Goal: Task Accomplishment & Management: Manage account settings

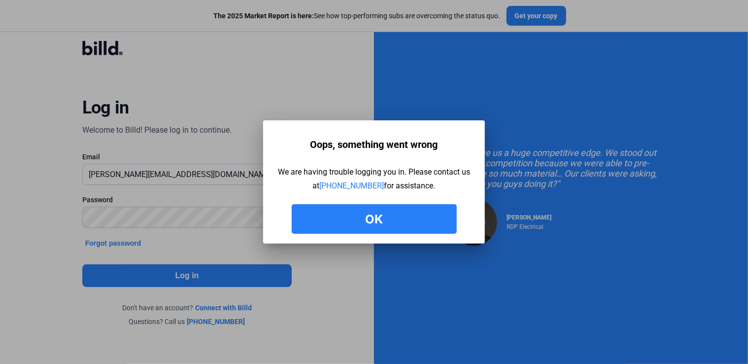
click at [377, 220] on button "Ok" at bounding box center [374, 219] width 165 height 30
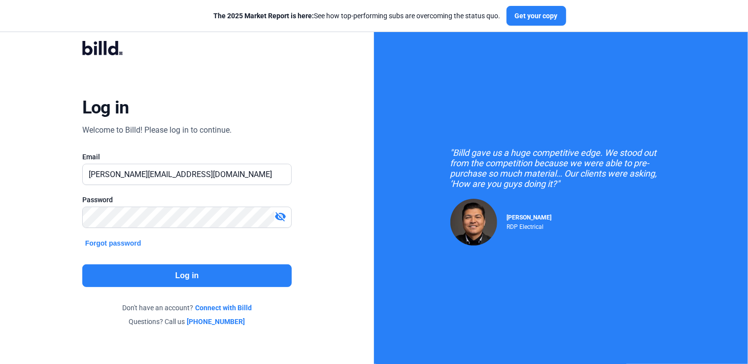
click at [283, 218] on mat-icon "visibility_off" at bounding box center [280, 216] width 12 height 12
click at [182, 269] on button "Log in" at bounding box center [187, 275] width 210 height 23
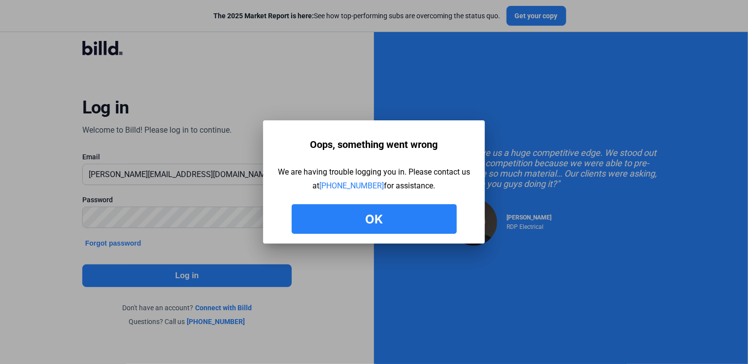
drag, startPoint x: 370, startPoint y: 222, endPoint x: 303, endPoint y: 214, distance: 67.0
click at [370, 222] on button "Ok" at bounding box center [374, 219] width 165 height 30
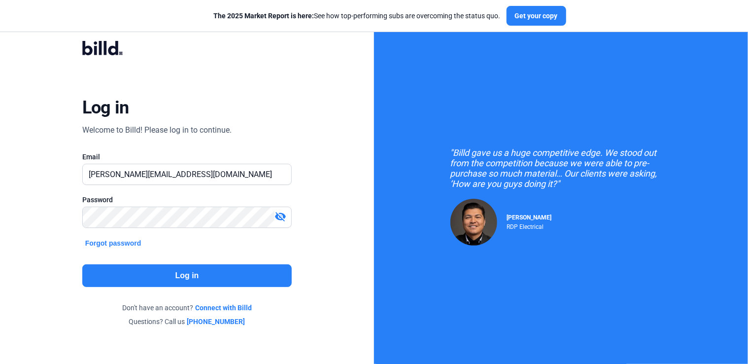
click at [214, 274] on button "Log in" at bounding box center [187, 275] width 210 height 23
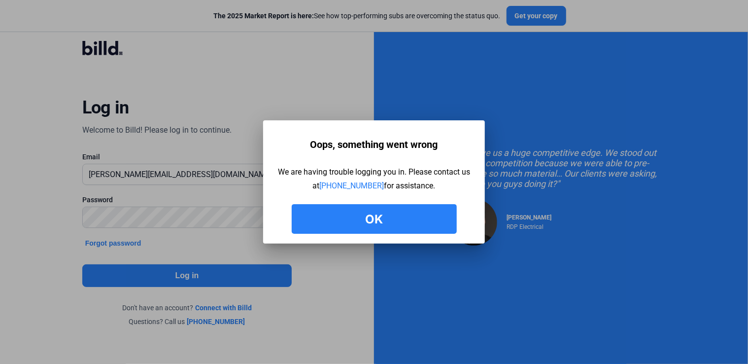
click at [436, 211] on button "Ok" at bounding box center [374, 219] width 165 height 30
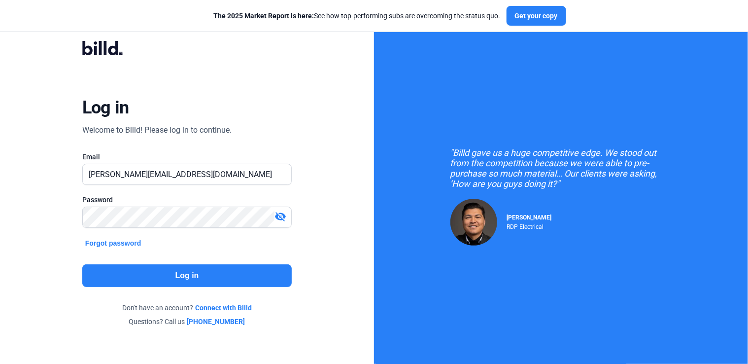
click at [276, 217] on mat-icon "visibility_off" at bounding box center [280, 216] width 12 height 12
click at [273, 173] on input "[PERSON_NAME][EMAIL_ADDRESS][DOMAIN_NAME]" at bounding box center [182, 174] width 198 height 20
drag, startPoint x: 144, startPoint y: 174, endPoint x: 414, endPoint y: 172, distance: 270.0
click at [414, 172] on div "Log in Welcome to Billd! Please log in to continue. Email [PERSON_NAME][EMAIL_A…" at bounding box center [374, 196] width 748 height 393
type input "[PERSON_NAME][EMAIL_ADDRESS][DOMAIN_NAME]"
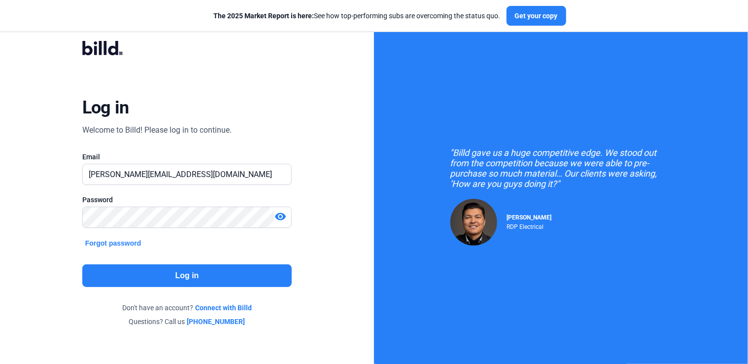
click at [185, 267] on button "Log in" at bounding box center [187, 275] width 210 height 23
